Goal: Task Accomplishment & Management: Manage account settings

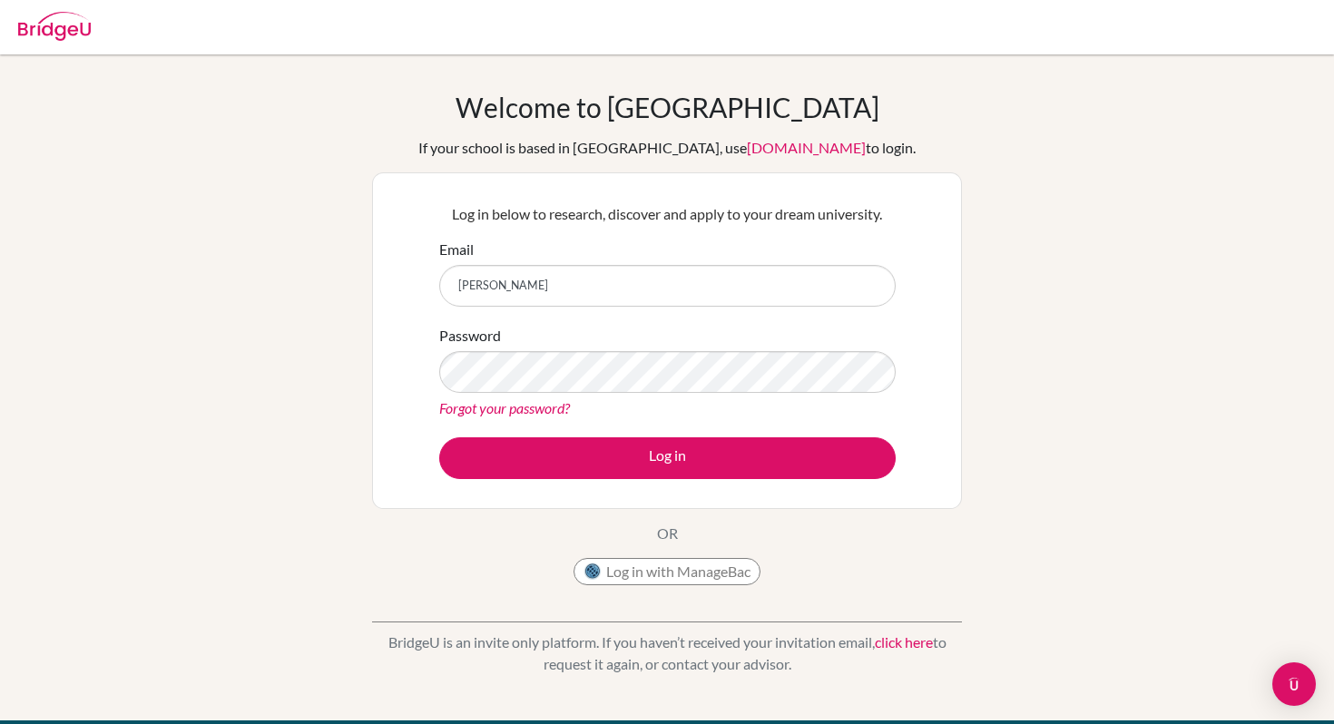
type input "[EMAIL_ADDRESS][DOMAIN_NAME]"
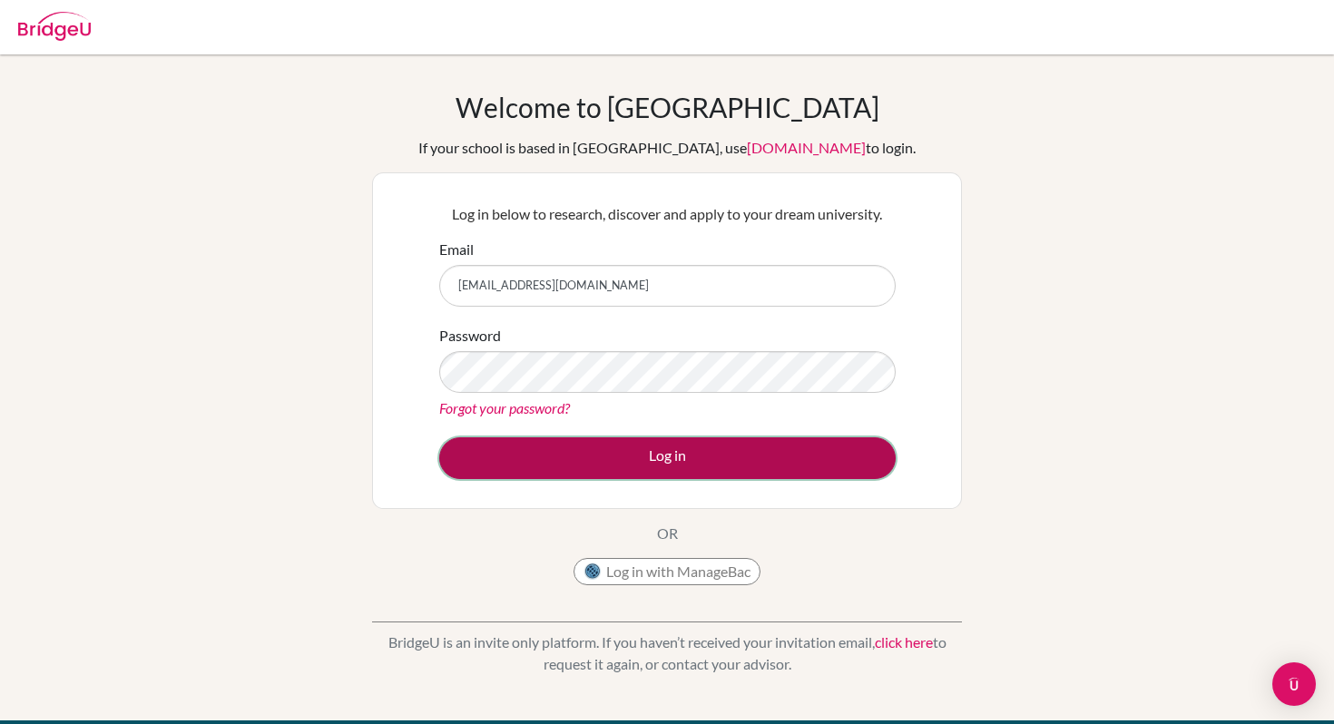
click at [617, 473] on button "Log in" at bounding box center [667, 458] width 456 height 42
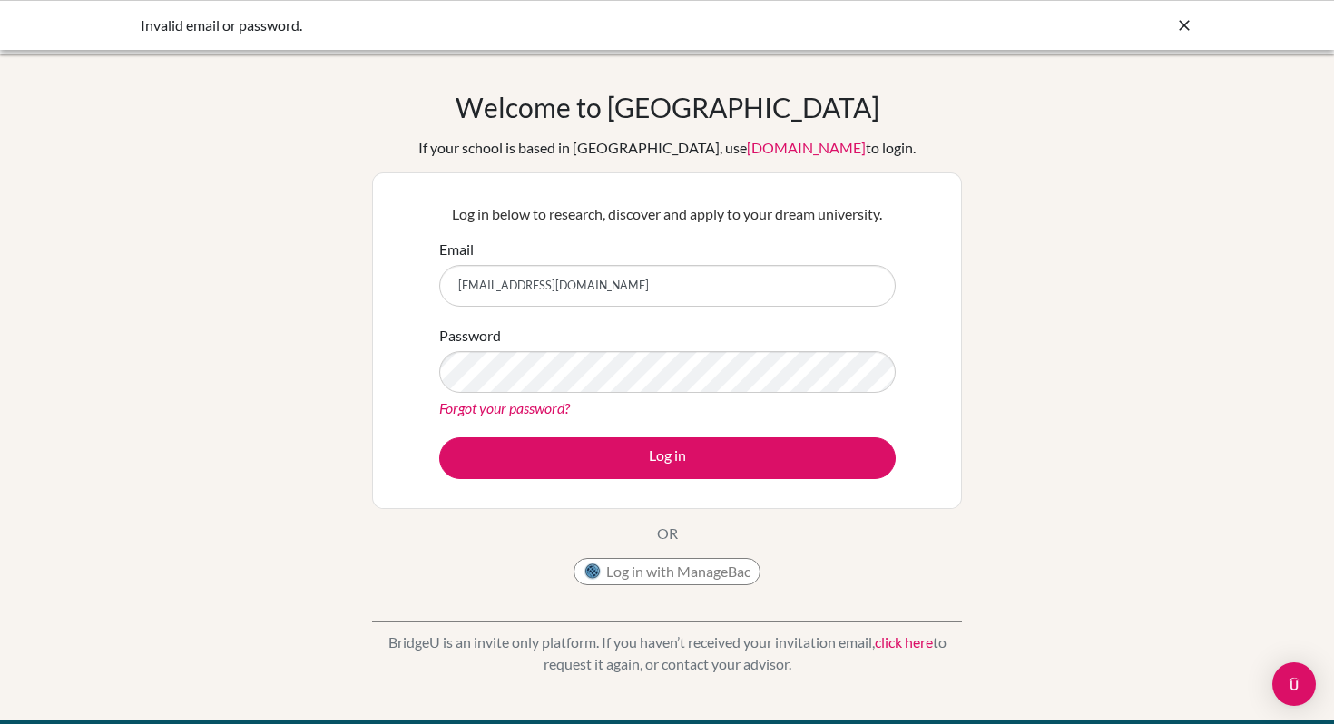
click at [1153, 69] on div "Welcome to BridgeU If your school is based in China, use app.bridge-u.com.cn to…" at bounding box center [667, 387] width 1334 height 666
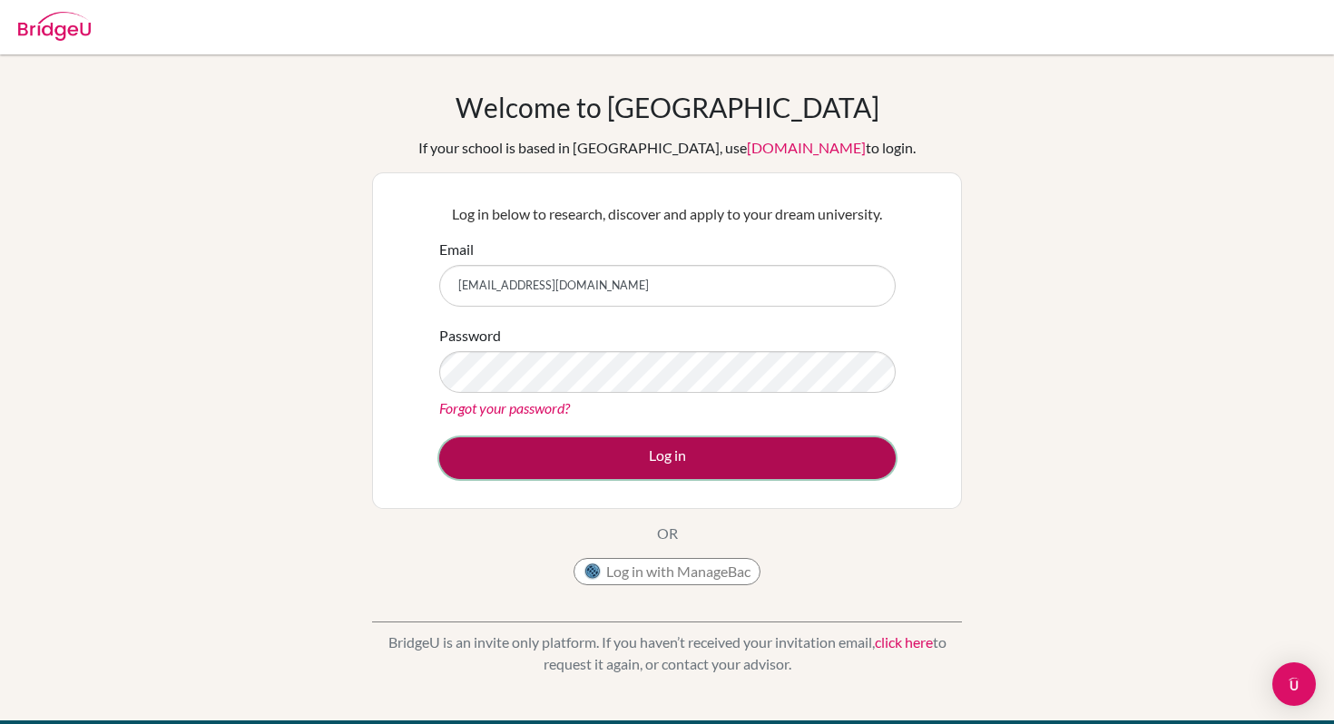
click at [643, 469] on button "Log in" at bounding box center [667, 458] width 456 height 42
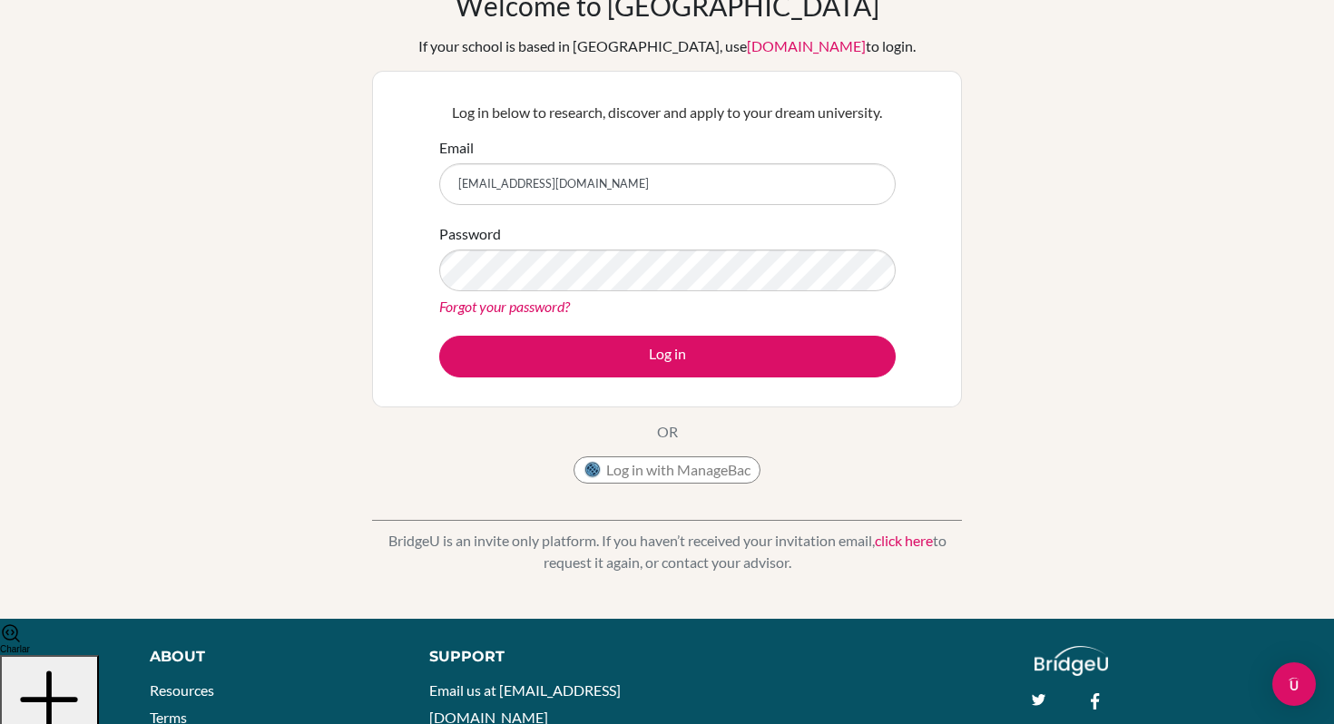
scroll to position [111, 0]
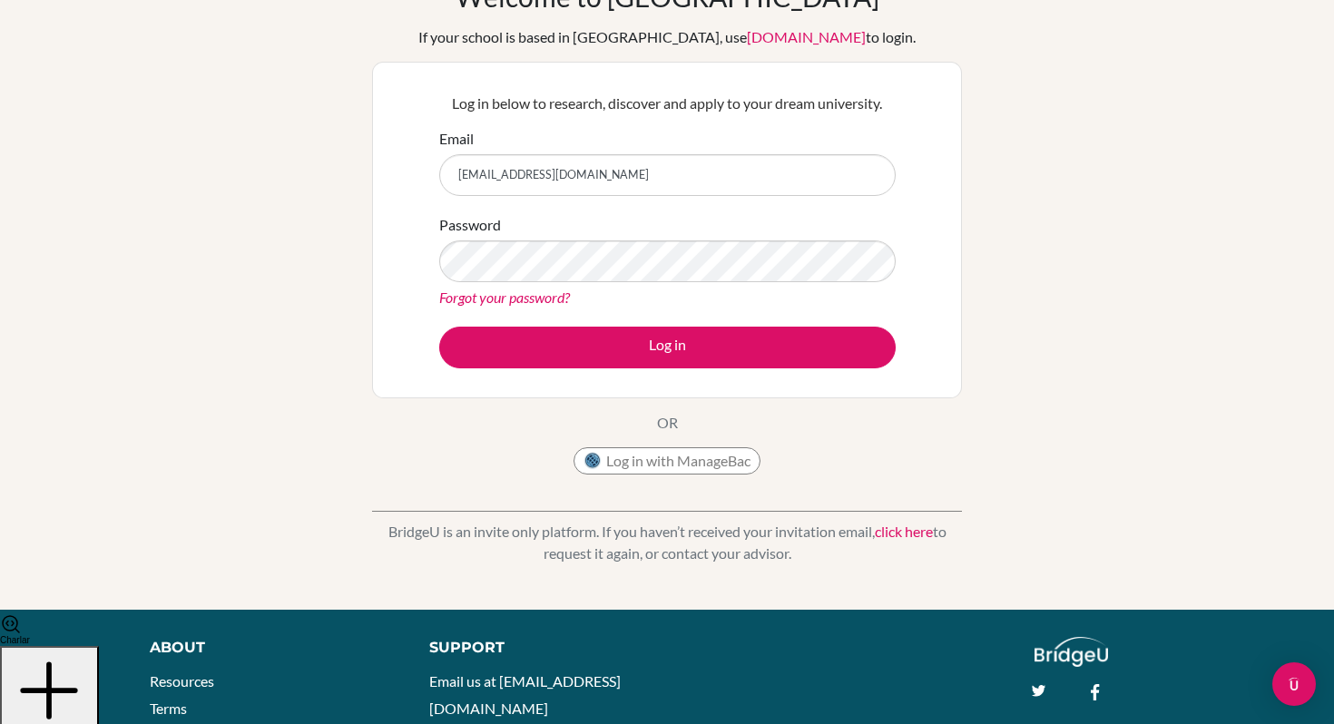
click at [499, 299] on link "Forgot your password?" at bounding box center [504, 297] width 131 height 17
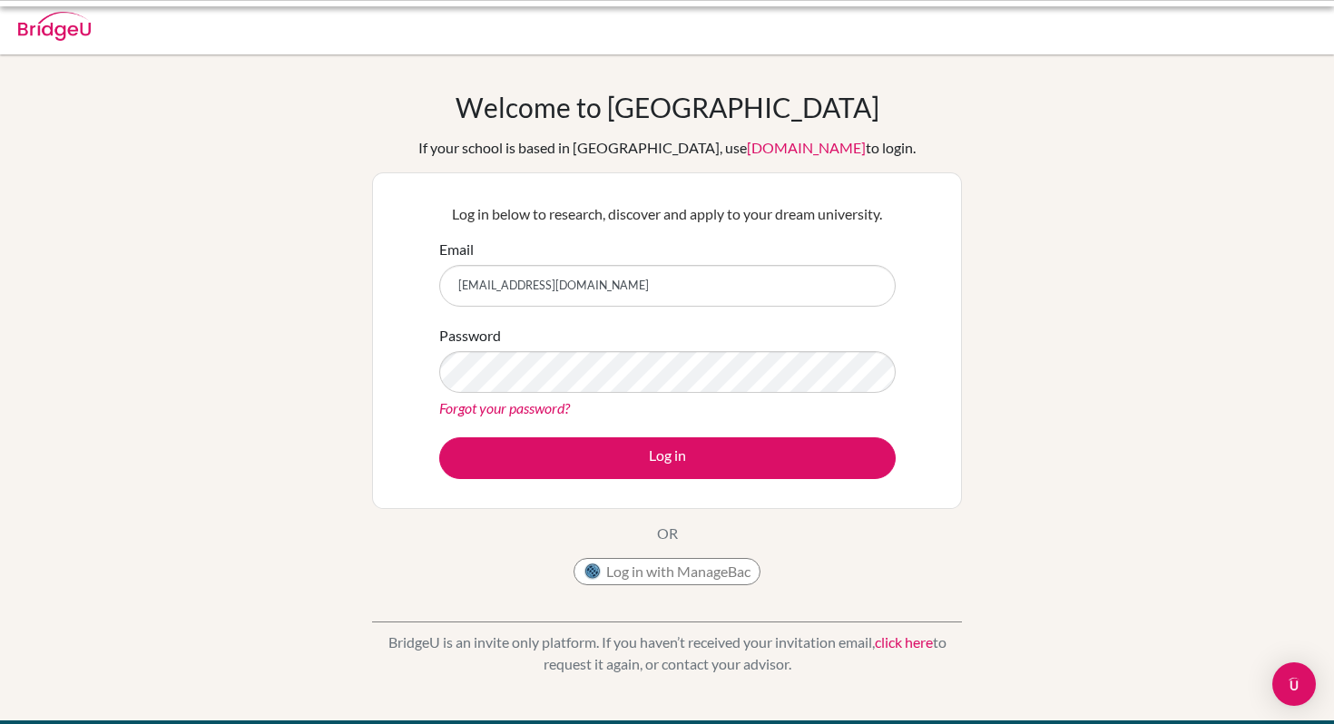
scroll to position [111, 0]
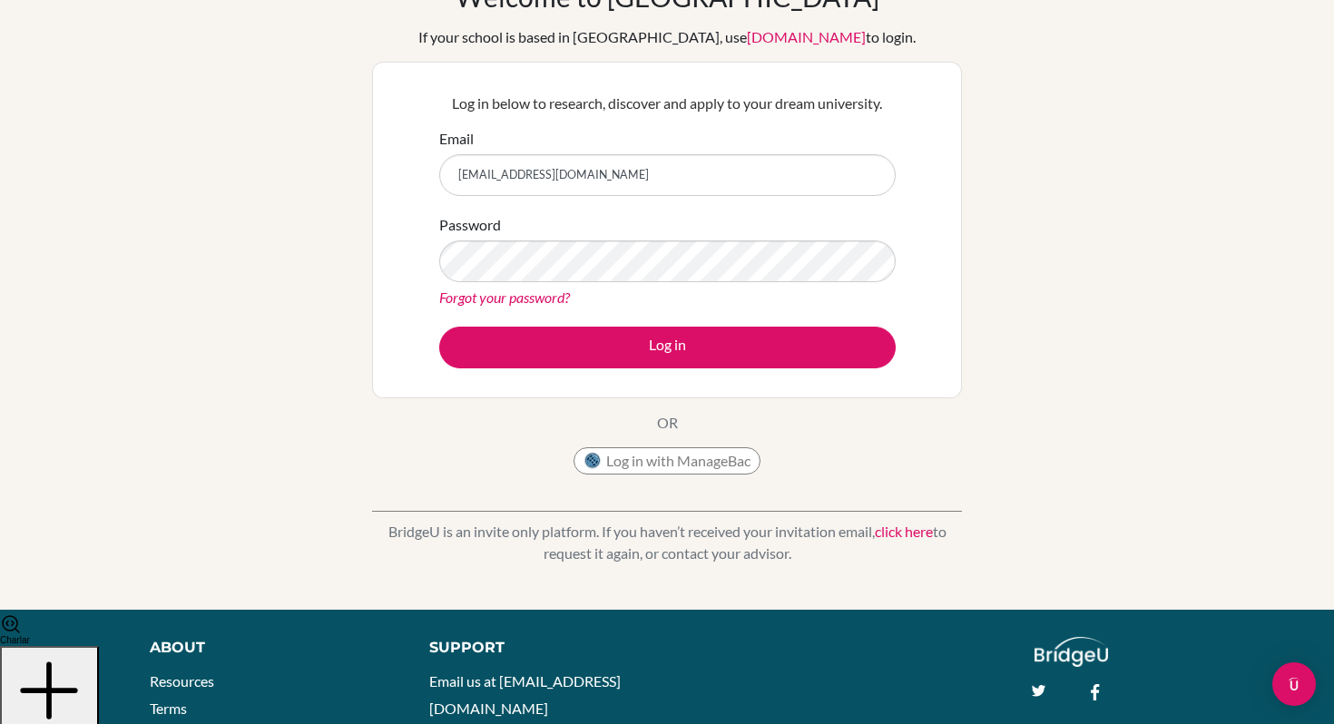
click at [555, 176] on input "[EMAIL_ADDRESS][DOMAIN_NAME]" at bounding box center [667, 175] width 456 height 42
type input "[EMAIL_ADDRESS][DOMAIN_NAME]"
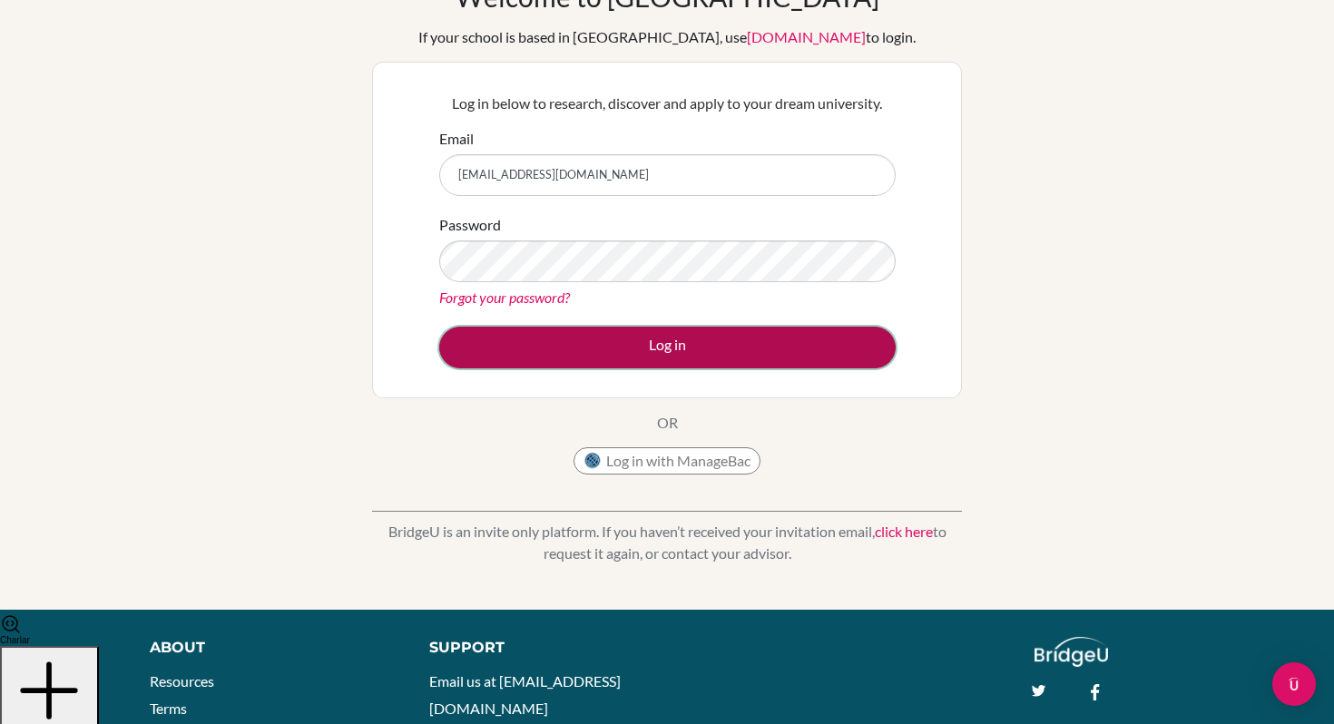
click at [533, 338] on button "Log in" at bounding box center [667, 348] width 456 height 42
